Goal: Navigation & Orientation: Find specific page/section

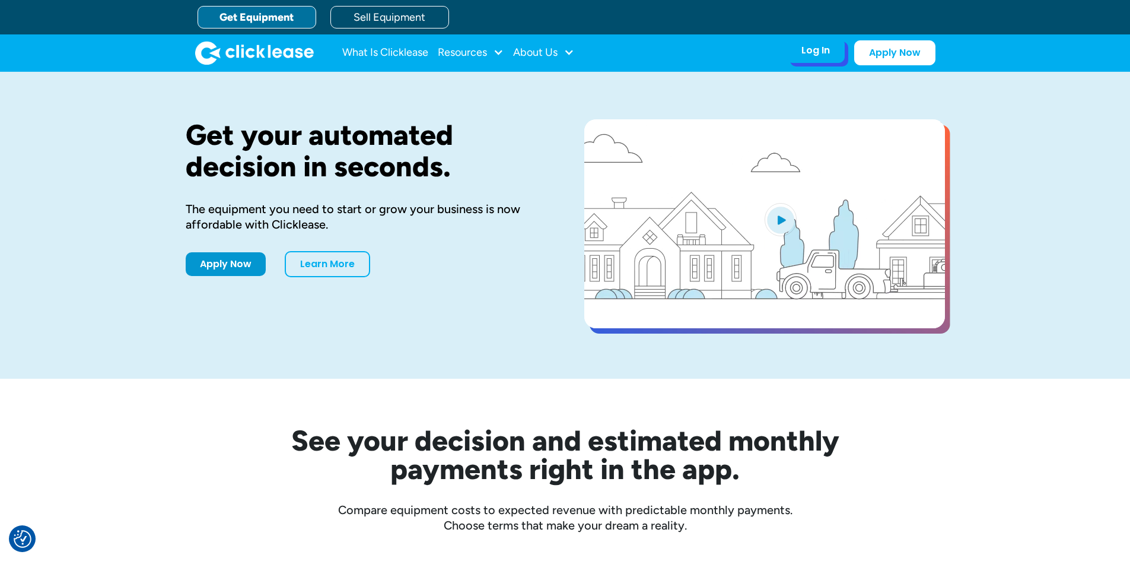
click at [814, 50] on div "Log In" at bounding box center [816, 51] width 28 height 12
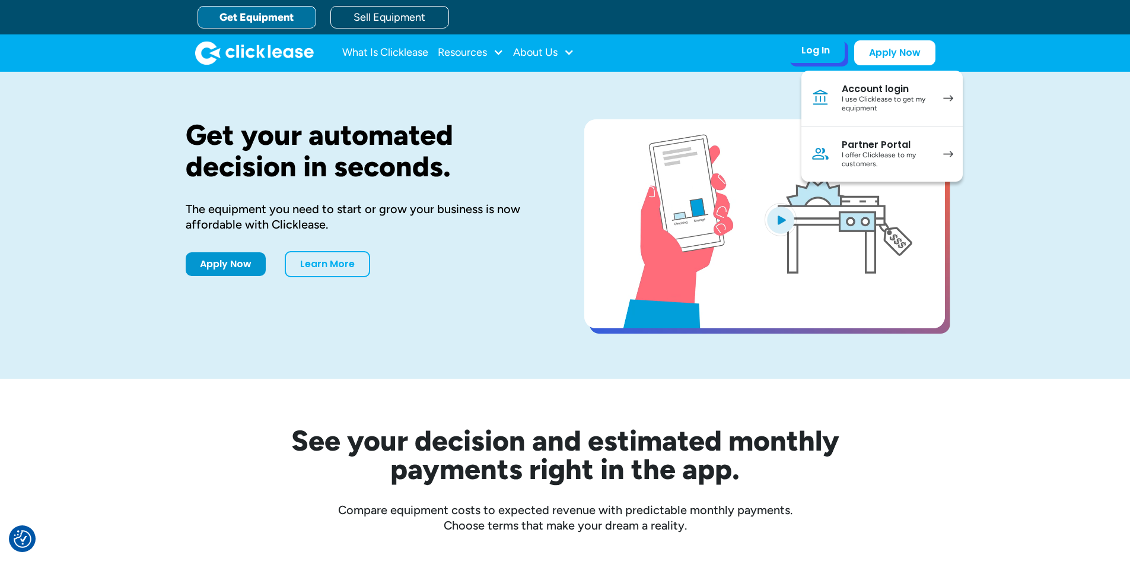
click at [881, 151] on div "I offer Clicklease to my customers." at bounding box center [887, 160] width 90 height 18
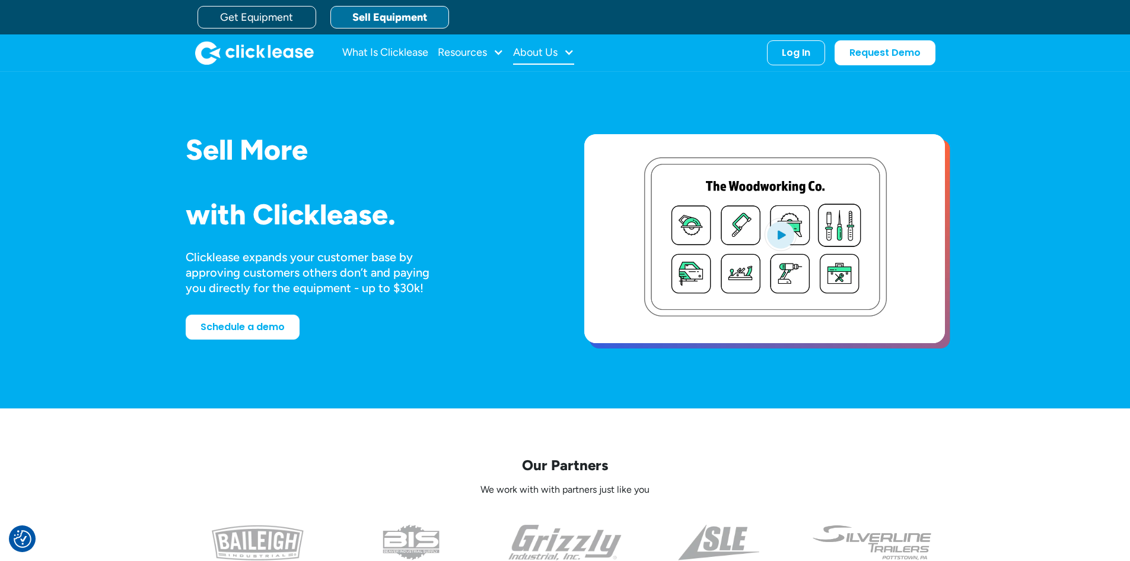
click at [573, 51] on div at bounding box center [569, 52] width 11 height 11
click at [571, 53] on div at bounding box center [569, 52] width 11 height 11
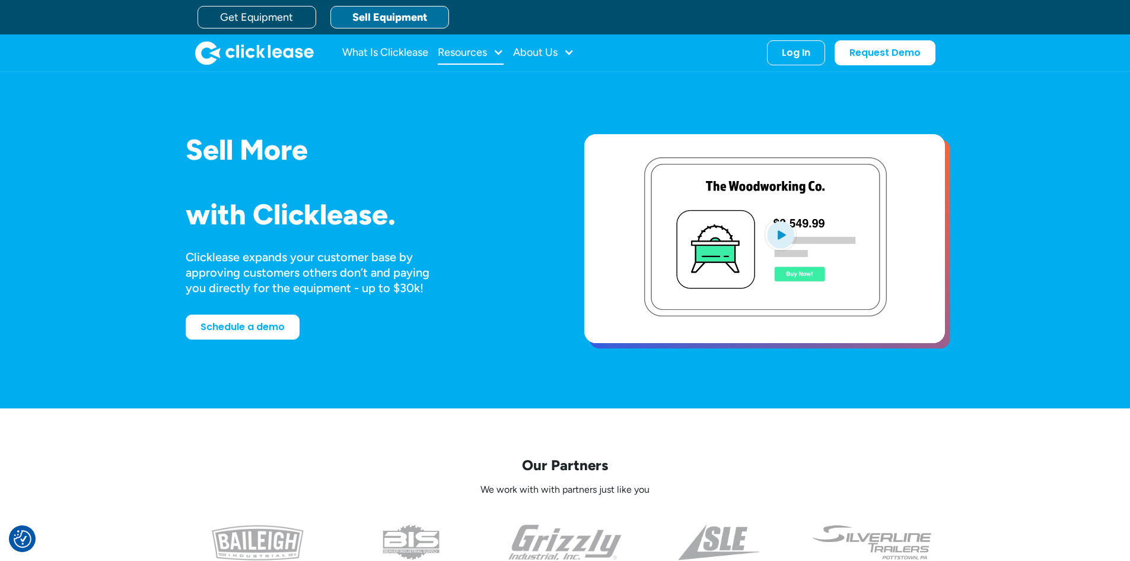
click at [478, 52] on div "Resources" at bounding box center [462, 52] width 49 height 0
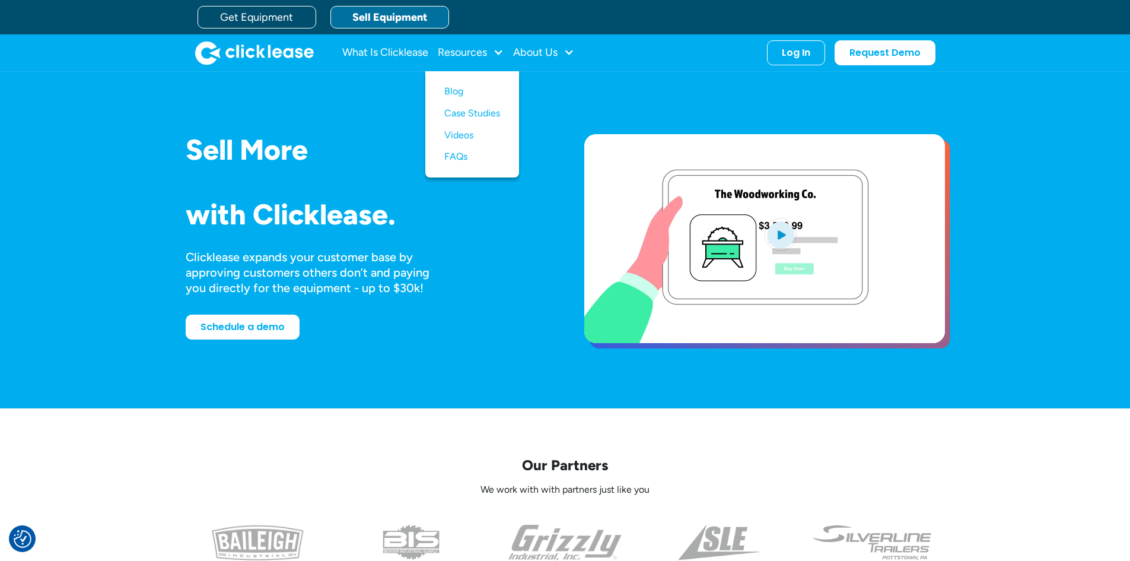
click at [1055, 192] on div "Sell More Trailers Mowers Everything Welders Scrubbers Pizza Ovens Bandsaws 3D …" at bounding box center [565, 240] width 1130 height 336
